Goal: Information Seeking & Learning: Learn about a topic

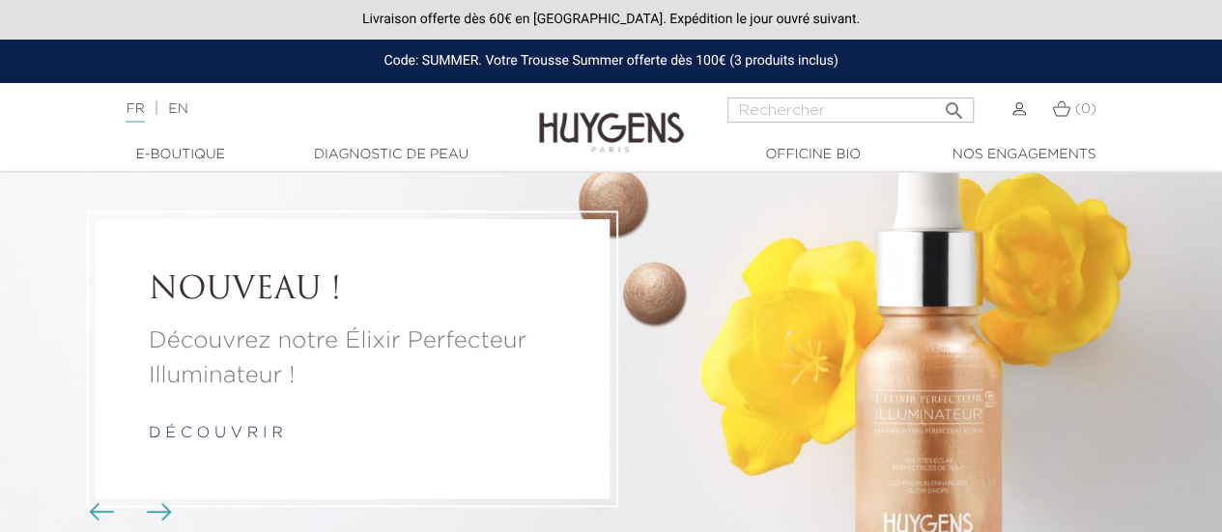
click at [232, 428] on link "d é c o u v r i r" at bounding box center [216, 434] width 134 height 15
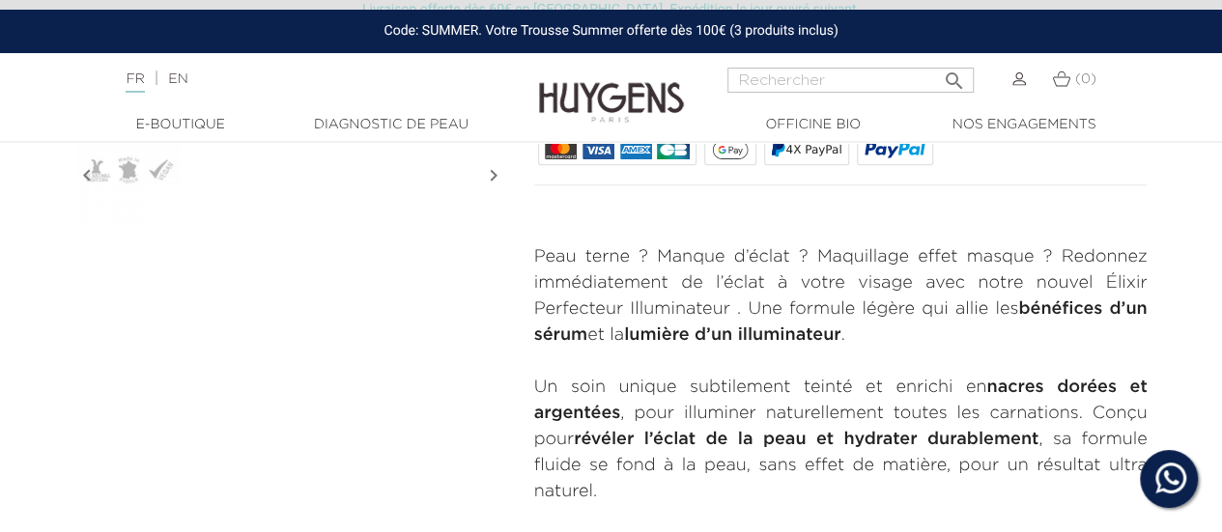
scroll to position [702, 0]
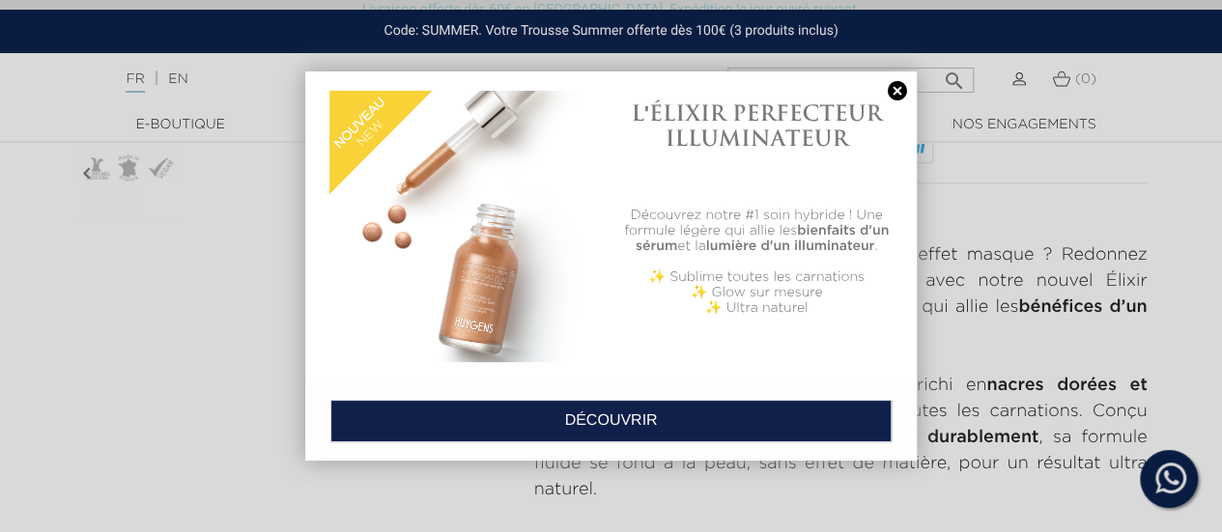
click at [896, 89] on link at bounding box center [897, 91] width 27 height 20
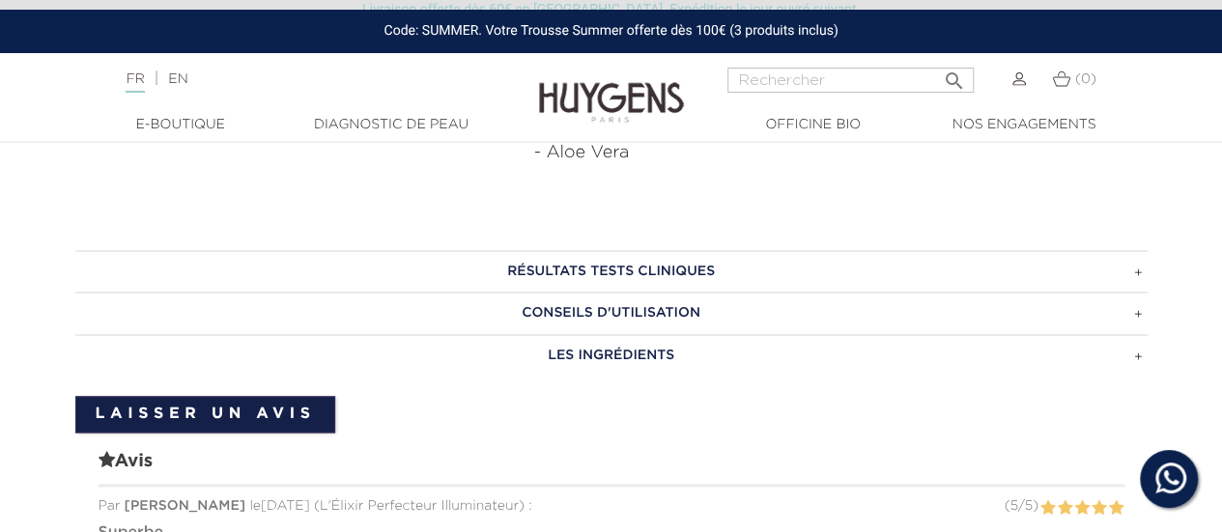
scroll to position [1172, 0]
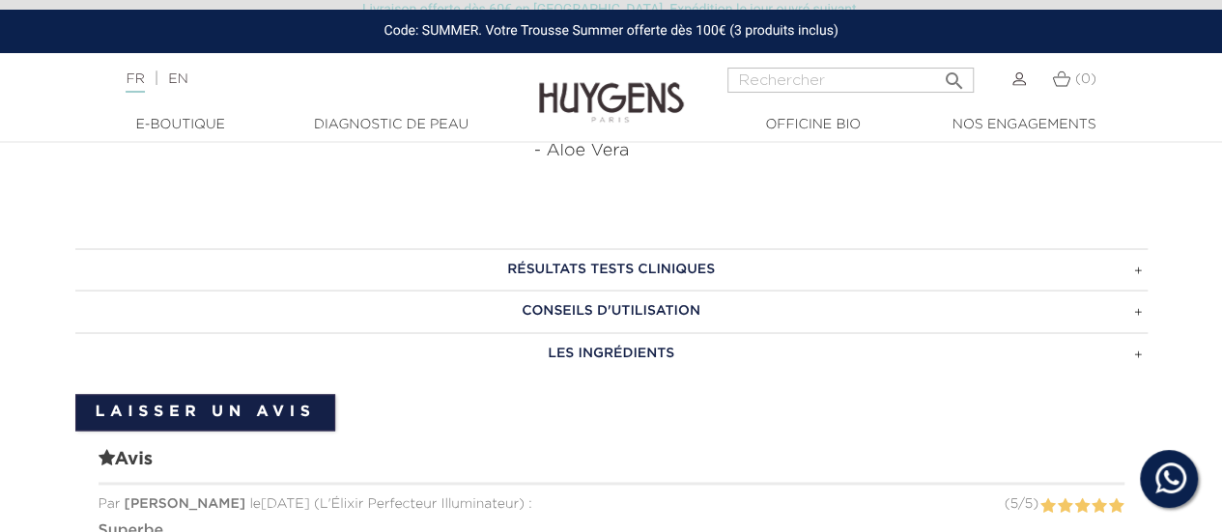
click at [767, 311] on h3 "CONSEILS D'UTILISATION" at bounding box center [611, 311] width 1072 height 43
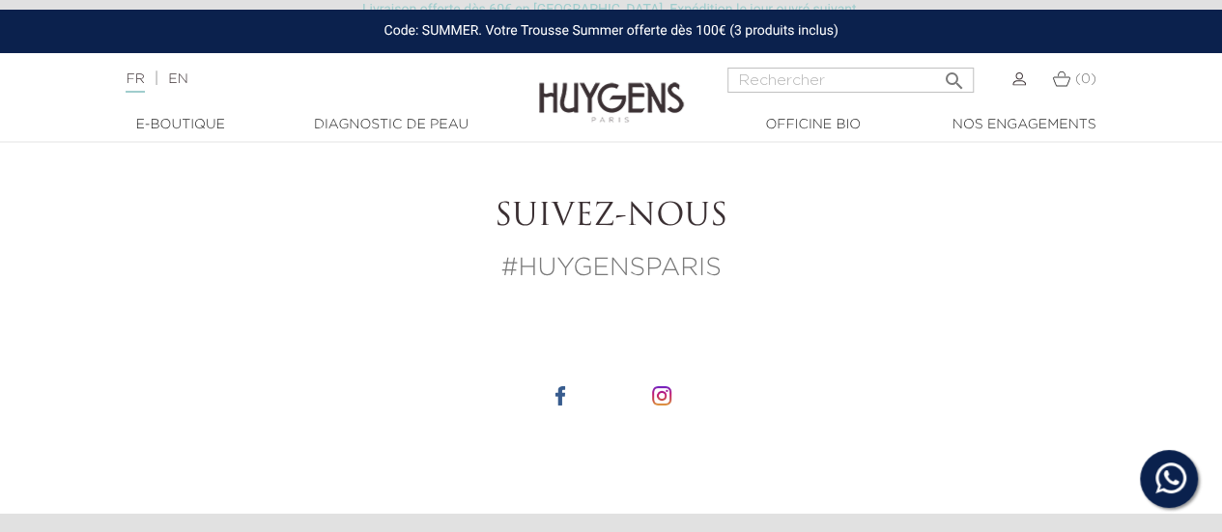
scroll to position [3143, 0]
